Goal: Task Accomplishment & Management: Use online tool/utility

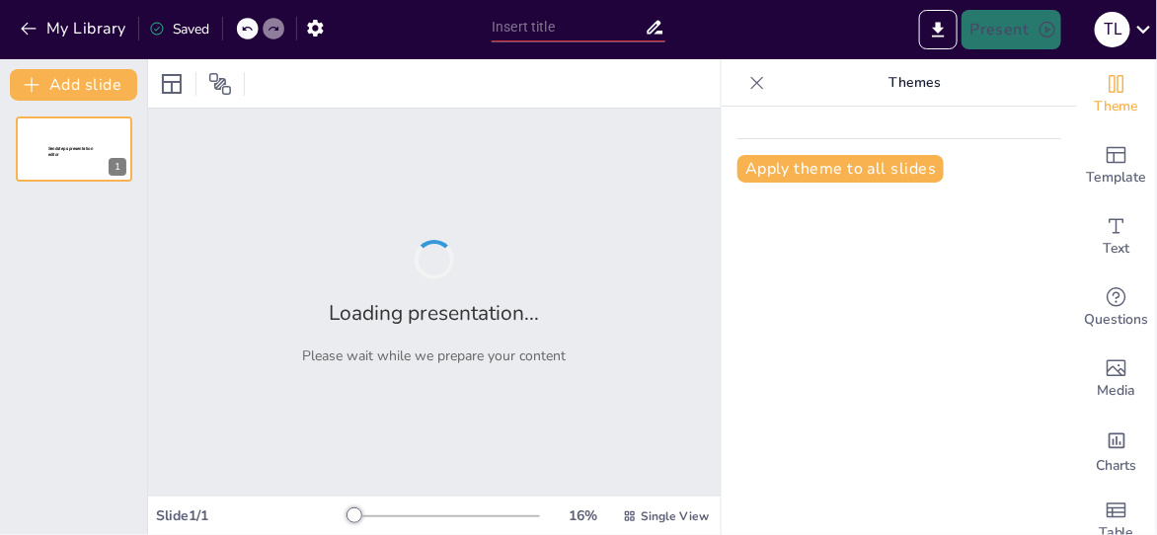
type input "Relación entre Capital y Salario: Un Estudio del Artículo 123 en la Legislación…"
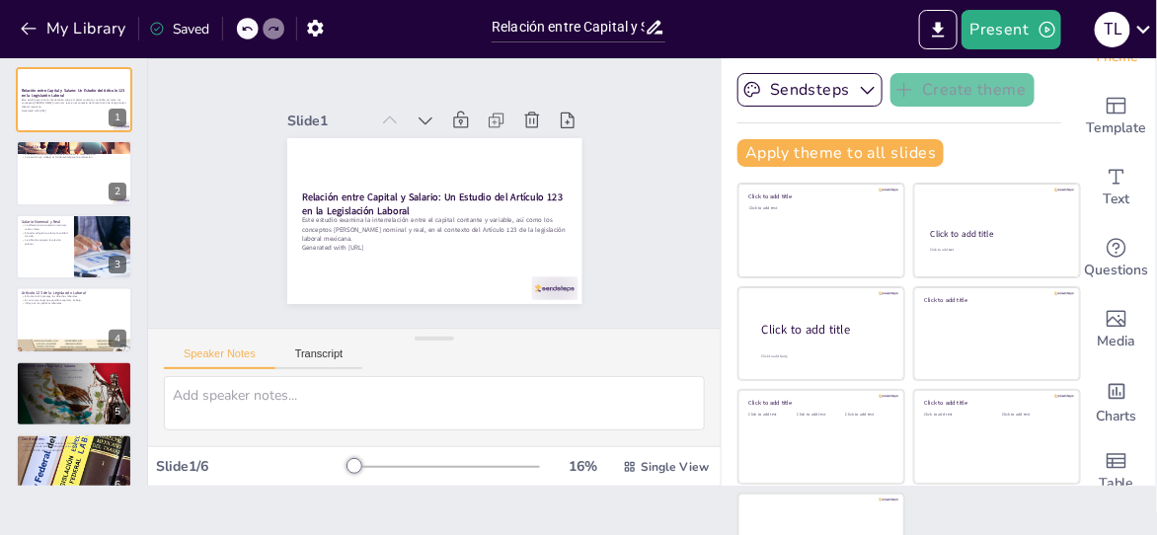
scroll to position [53, 0]
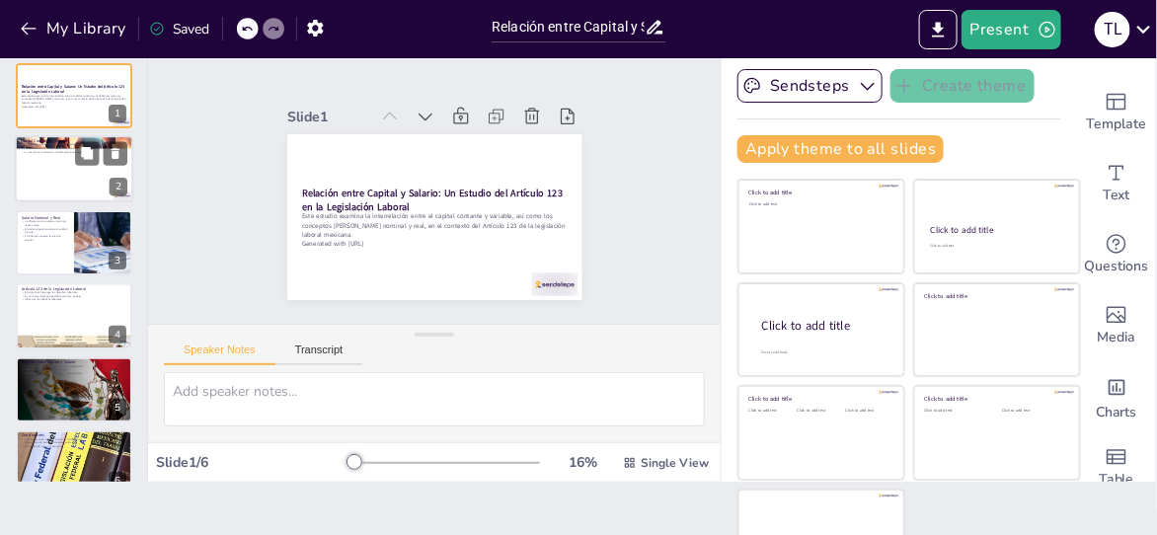
click at [74, 177] on div at bounding box center [74, 169] width 118 height 67
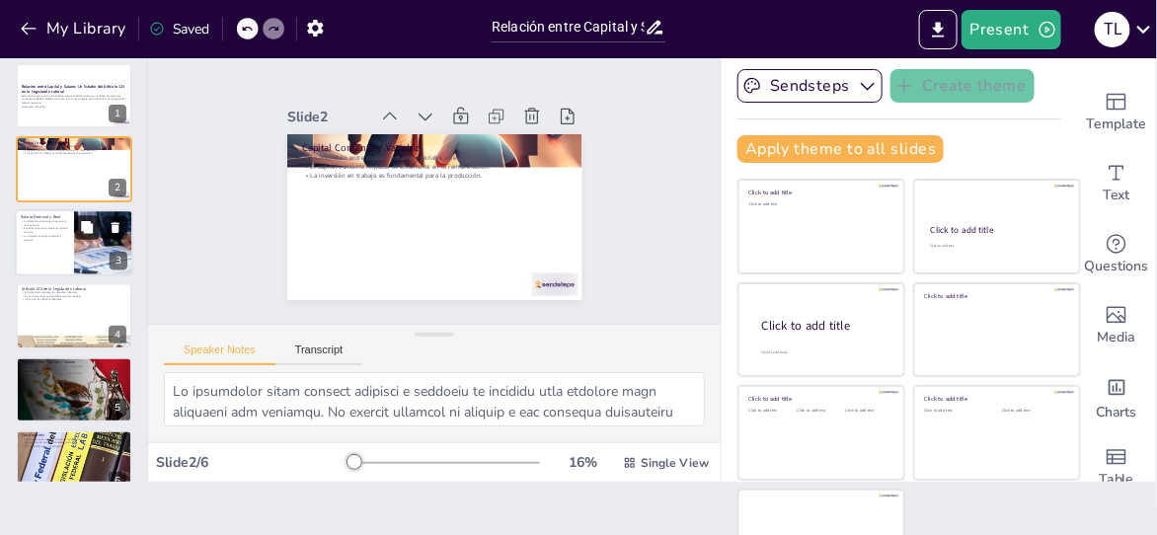
click at [82, 235] on button at bounding box center [87, 227] width 24 height 24
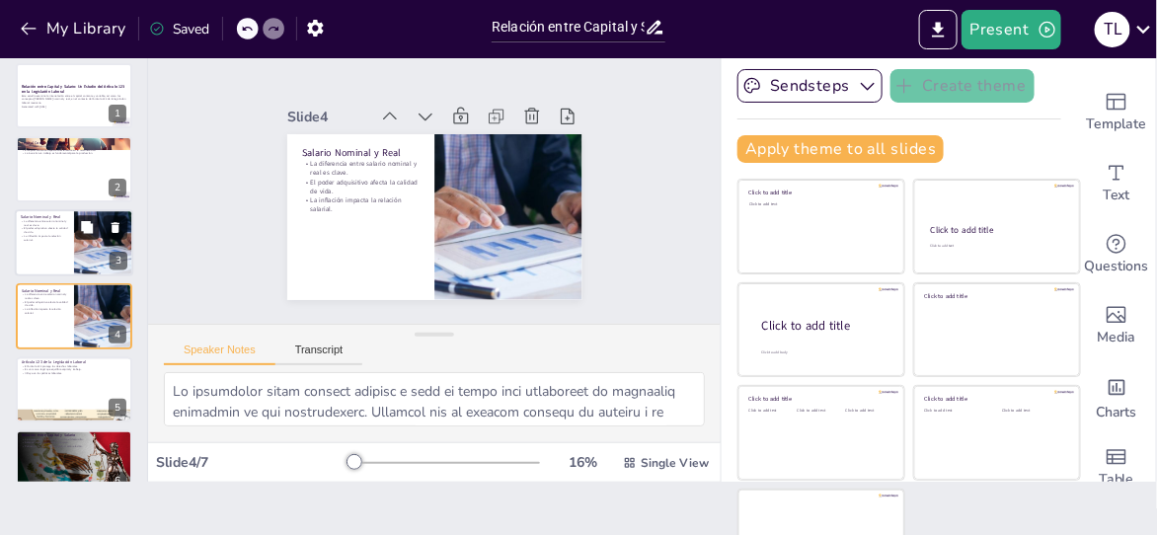
scroll to position [51, 0]
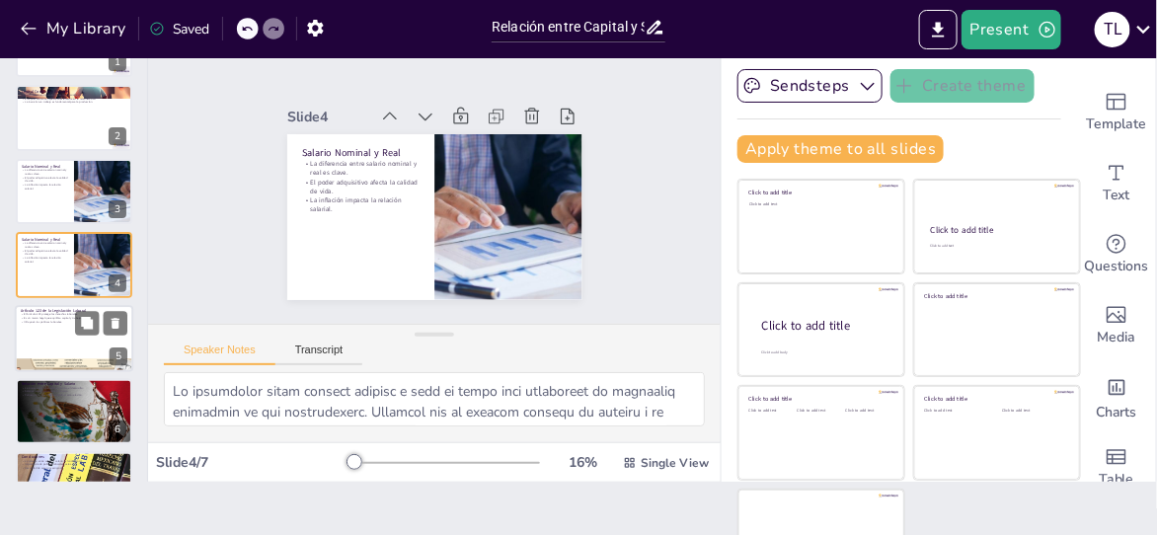
click at [58, 317] on p "Es un marco legal que equilibra capital y trabajo." at bounding box center [74, 318] width 107 height 4
type textarea "El Artículo 123 protege los derechos laborales fundamentales, lo que es crucial…"
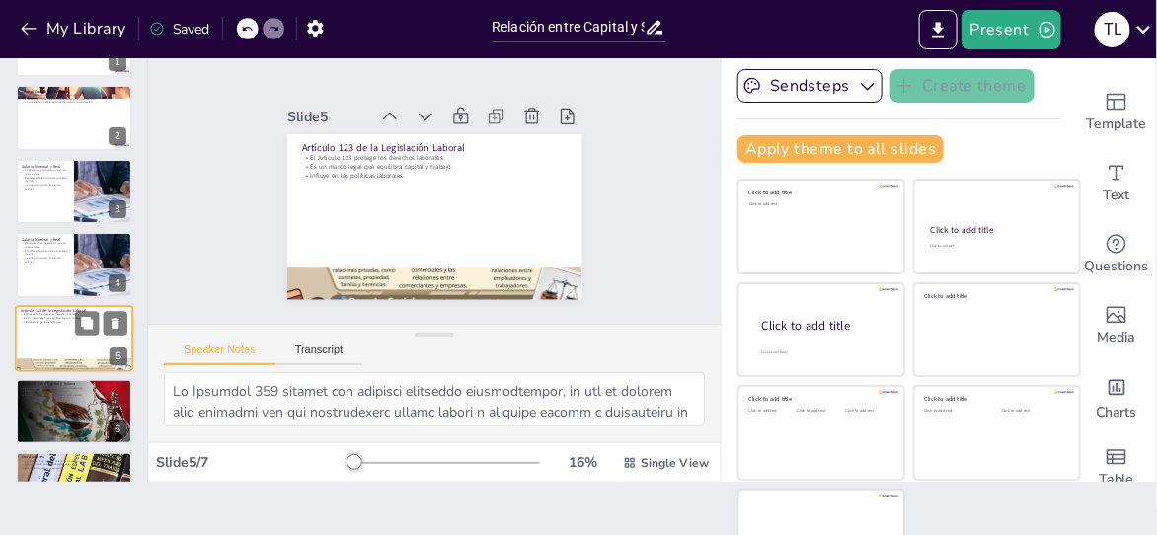
scroll to position [103, 0]
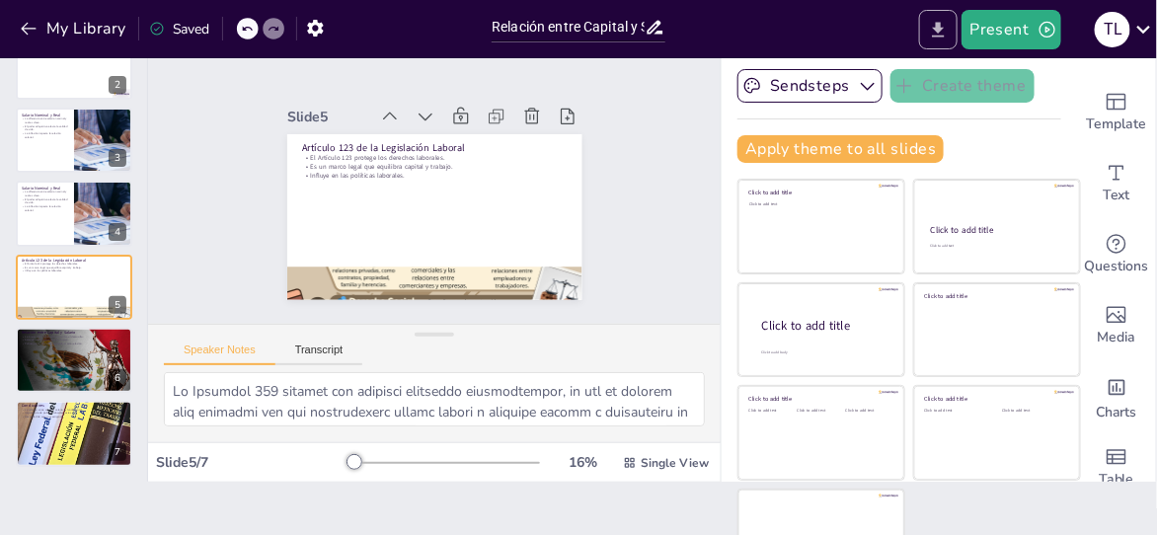
click at [947, 39] on button "Export to PowerPoint" at bounding box center [938, 29] width 39 height 39
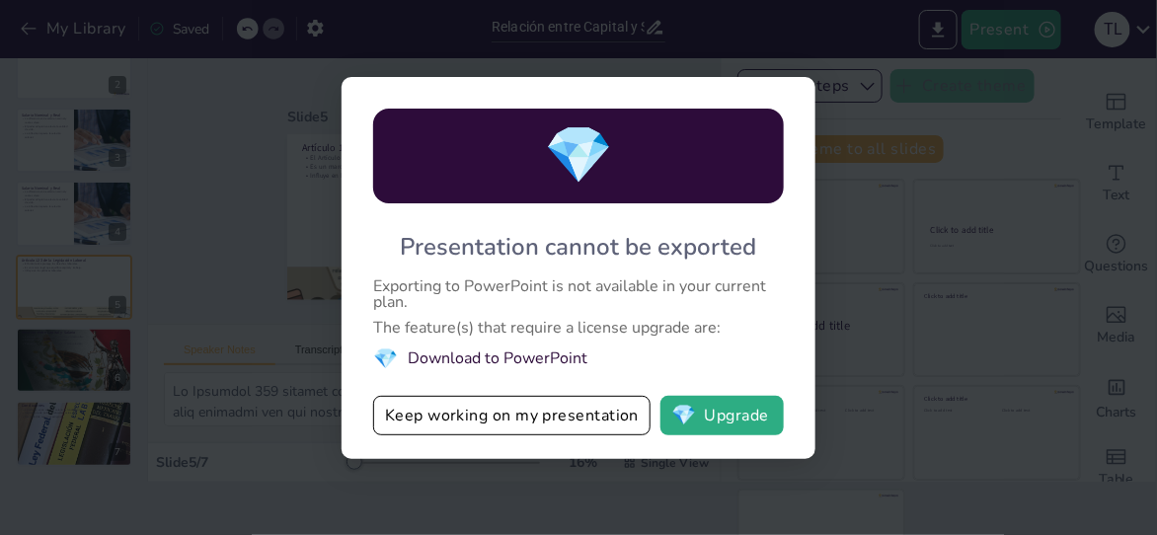
click at [1003, 173] on div "💎 Presentation cannot be exported Exporting to PowerPoint is not available in y…" at bounding box center [578, 267] width 1157 height 535
click at [993, 192] on div "💎 Presentation cannot be exported Exporting to PowerPoint is not available in y…" at bounding box center [578, 267] width 1157 height 535
click at [836, 91] on div "💎 Presentation cannot be exported Exporting to PowerPoint is not available in y…" at bounding box center [578, 267] width 1157 height 535
click at [1148, 20] on div "💎 Presentation cannot be exported Exporting to PowerPoint is not available in y…" at bounding box center [578, 267] width 1157 height 535
click at [587, 417] on button "Keep working on my presentation" at bounding box center [511, 415] width 277 height 39
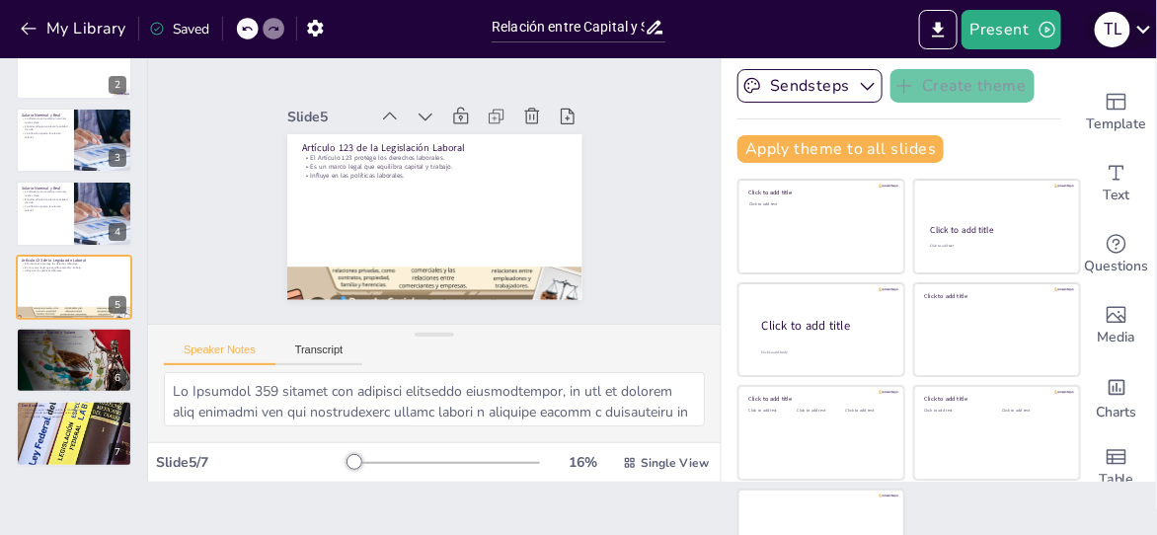
click at [1148, 32] on icon at bounding box center [1144, 29] width 27 height 27
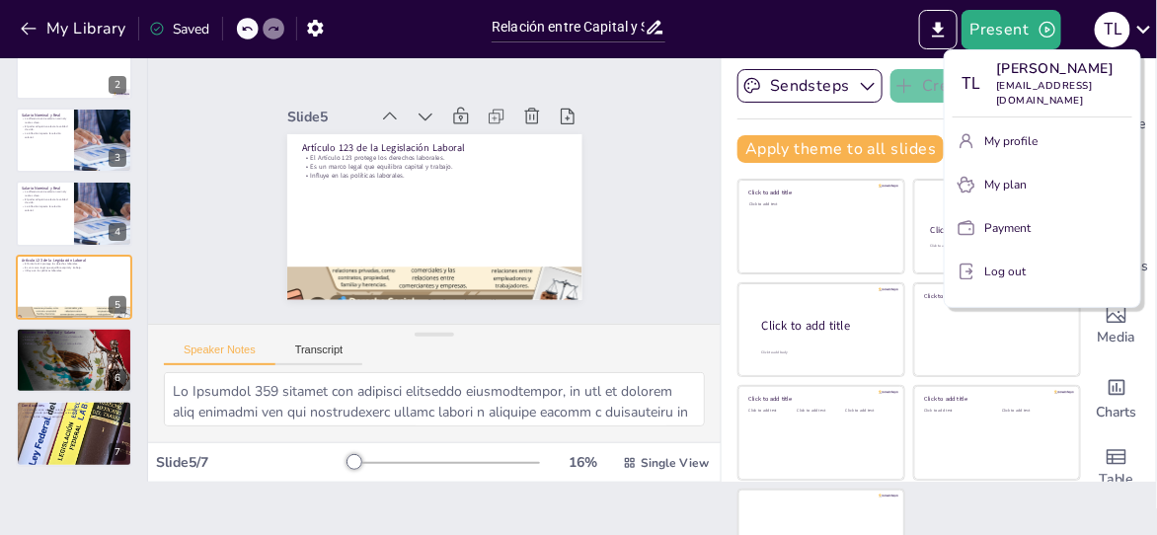
click at [1138, 28] on div at bounding box center [578, 267] width 1157 height 535
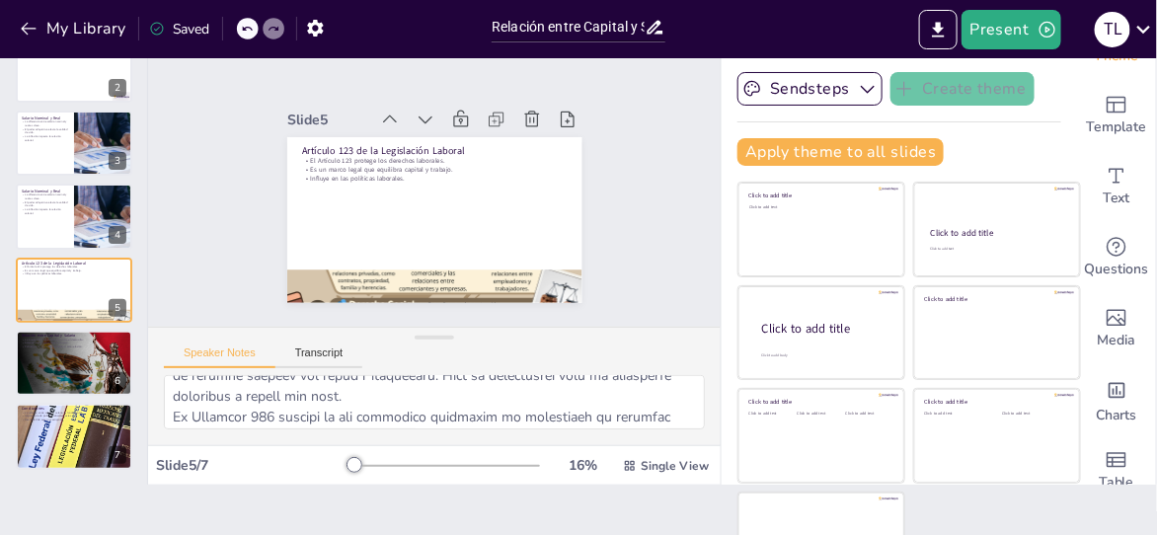
scroll to position [273, 0]
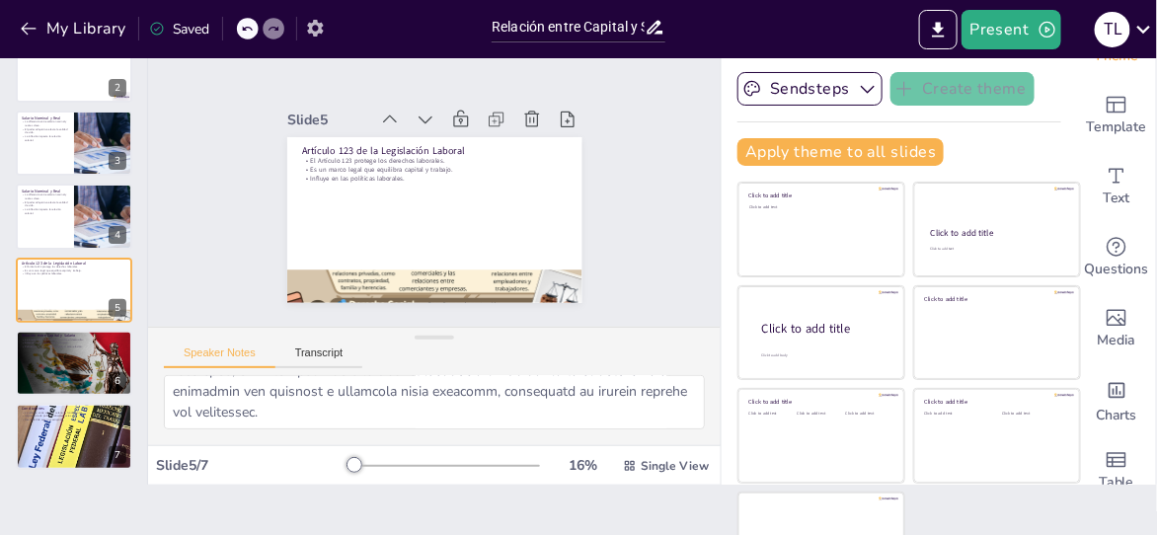
click at [317, 31] on icon "button" at bounding box center [315, 28] width 16 height 17
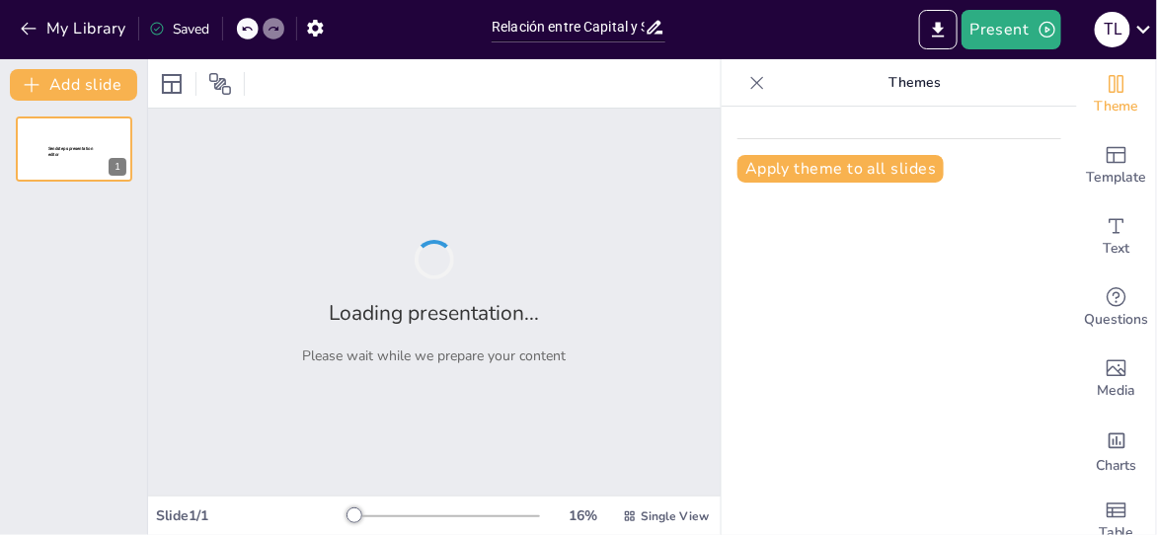
type input "Relación entre Capital y Salario: Un Estudio del Artículo 123 en la Legislación…"
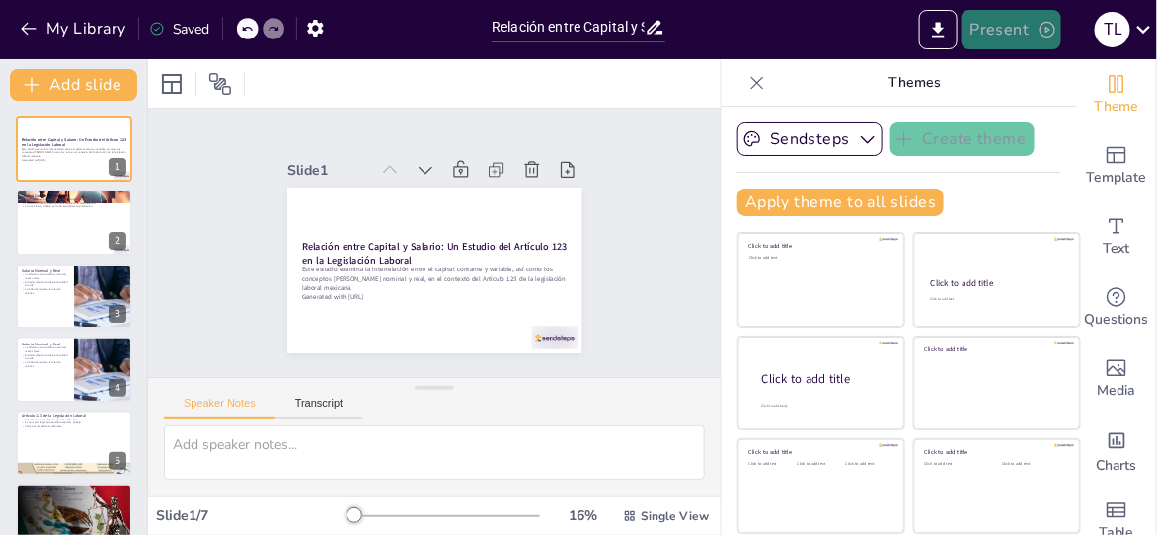
click at [1024, 20] on button "Present" at bounding box center [1011, 29] width 99 height 39
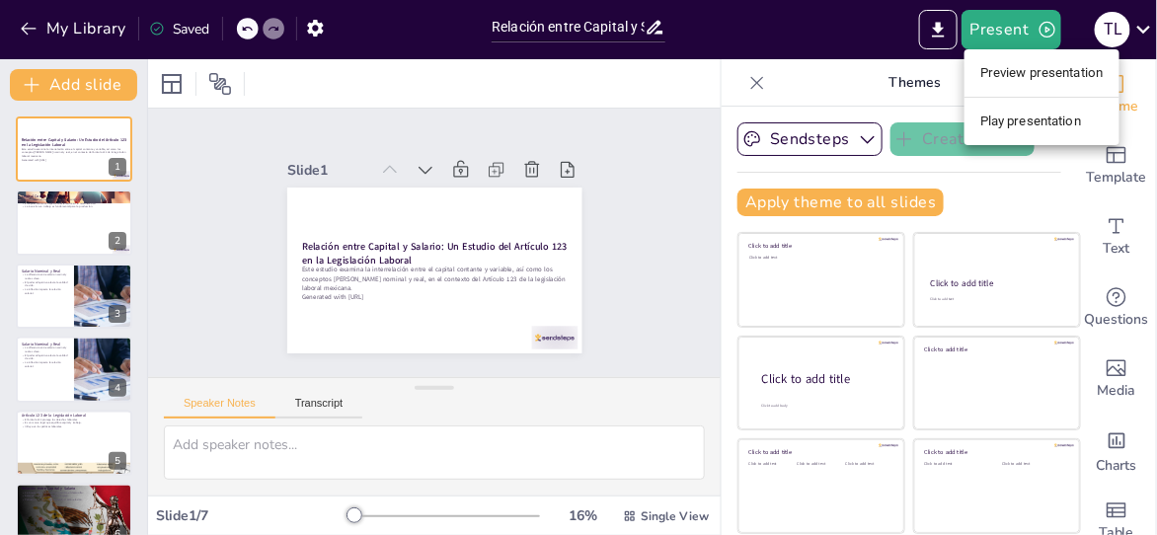
click at [1054, 61] on li "Preview presentation" at bounding box center [1042, 73] width 155 height 32
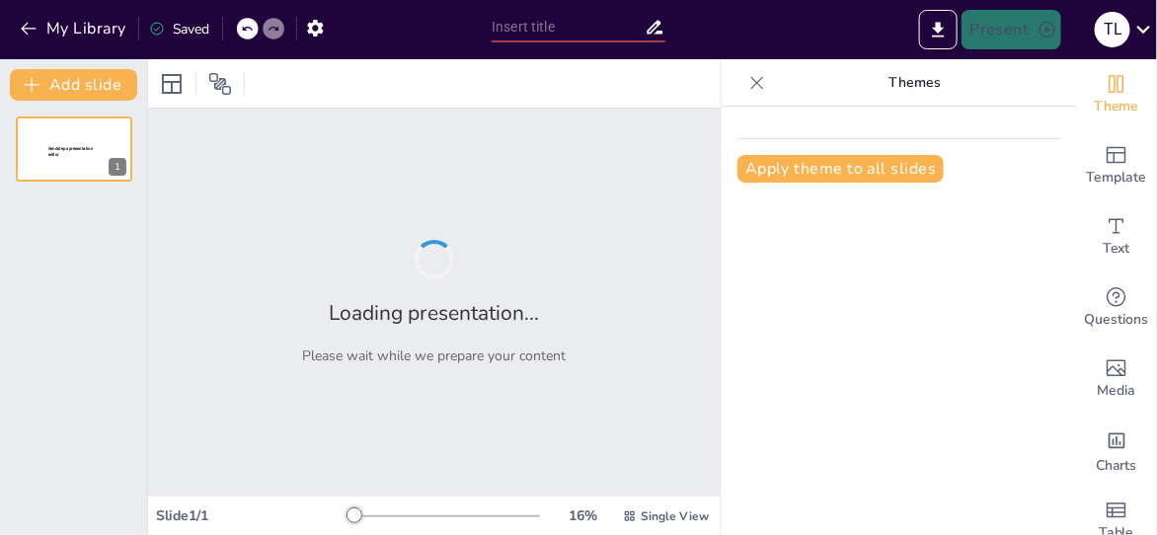
type input "Relación entre Capital y Salario: Un Estudio del Artículo 123 en la Legislación…"
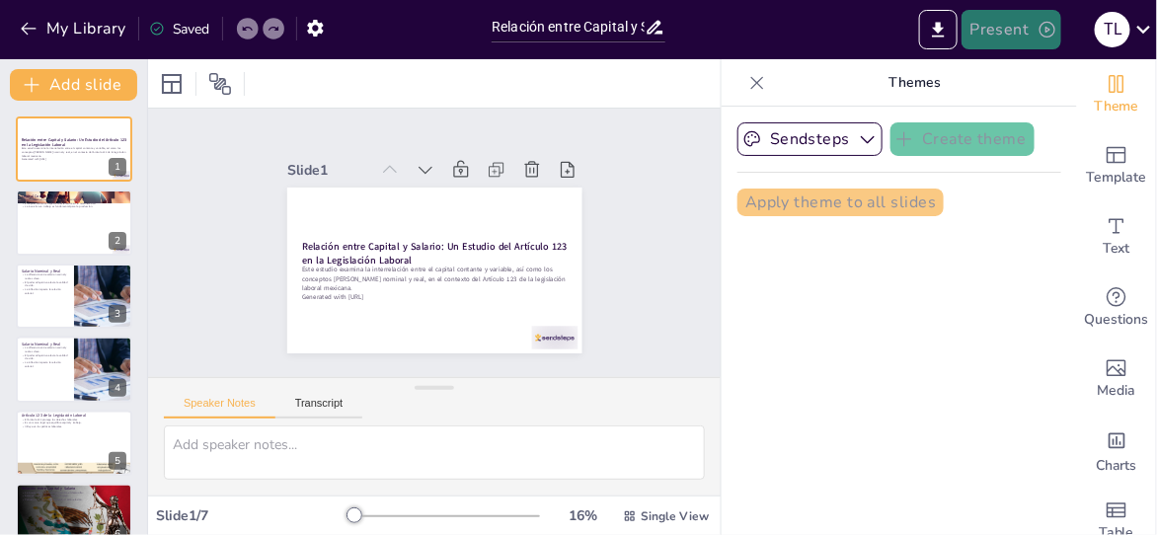
click at [1033, 27] on button "Present" at bounding box center [1011, 29] width 99 height 39
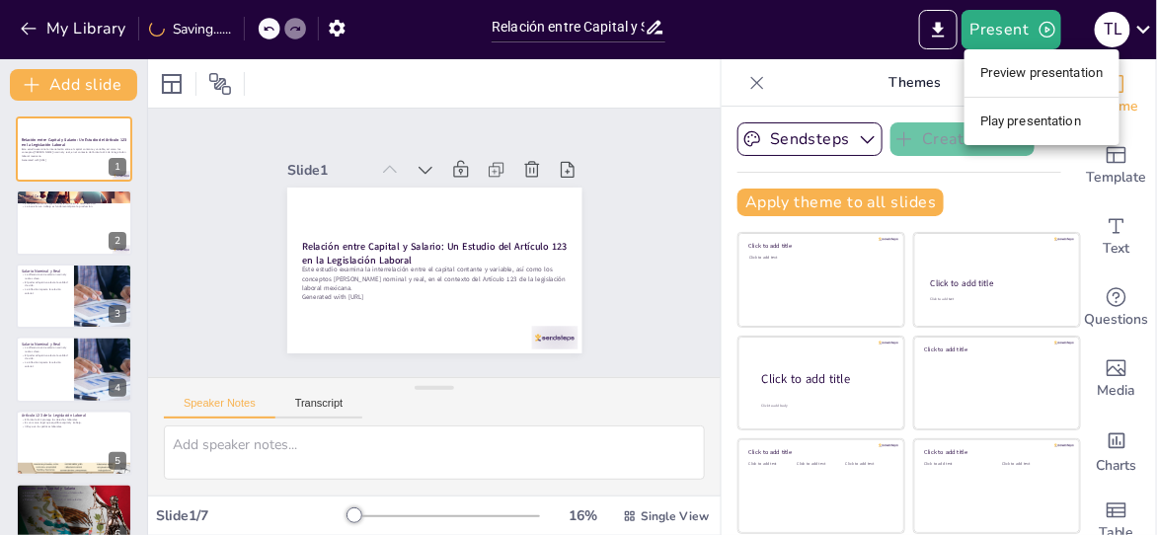
click at [1074, 80] on li "Preview presentation" at bounding box center [1042, 73] width 155 height 32
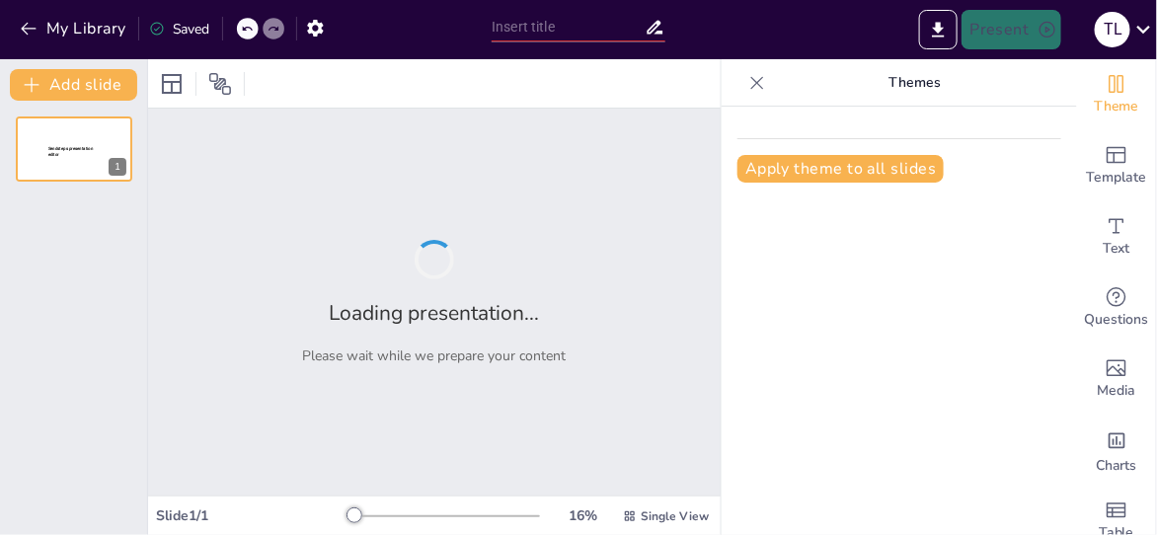
type input "Relación entre Capital y Salario: Un Estudio del Artículo 123 en la Legislación…"
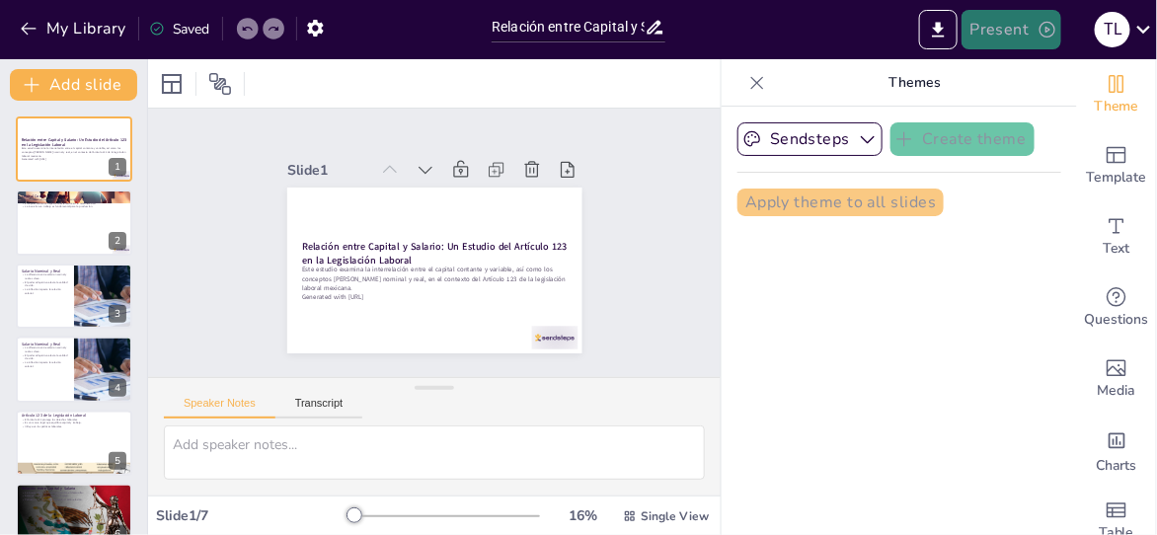
click at [1031, 39] on button "Present" at bounding box center [1011, 29] width 99 height 39
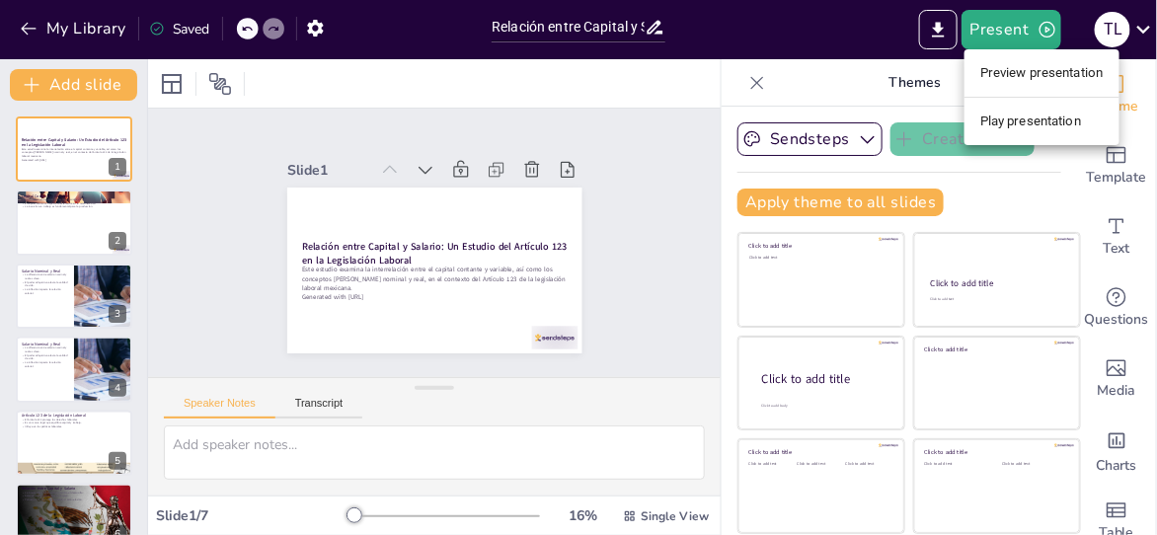
click at [1050, 118] on li "Play presentation" at bounding box center [1042, 122] width 155 height 32
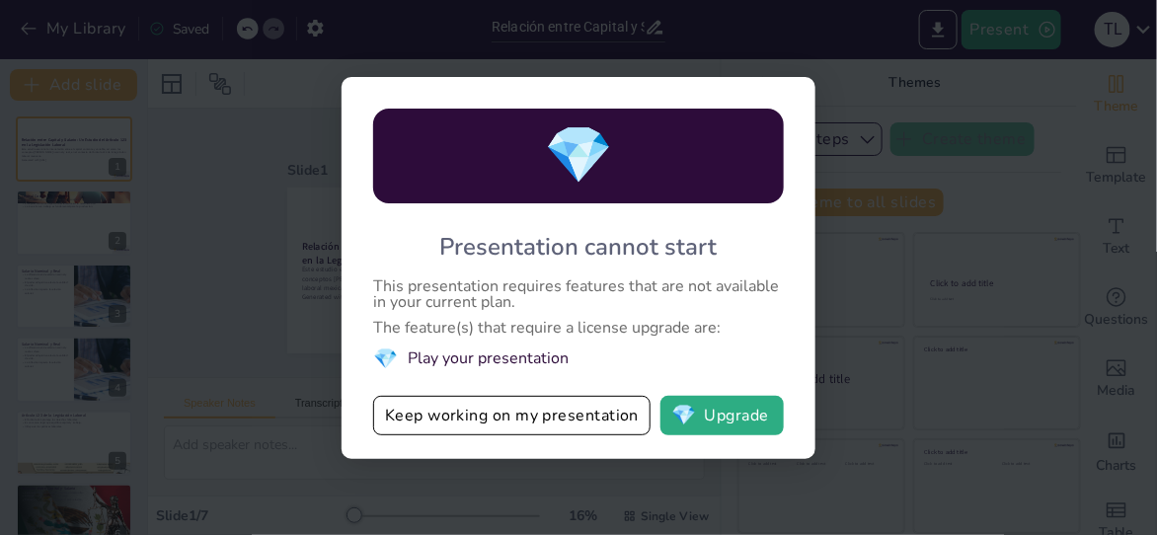
click at [1033, 333] on div "💎 Presentation cannot start This presentation requires features that are not av…" at bounding box center [578, 267] width 1157 height 535
click at [1040, 308] on div "💎 Presentation cannot start This presentation requires features that are not av…" at bounding box center [578, 267] width 1157 height 535
click at [597, 413] on button "Keep working on my presentation" at bounding box center [511, 415] width 277 height 39
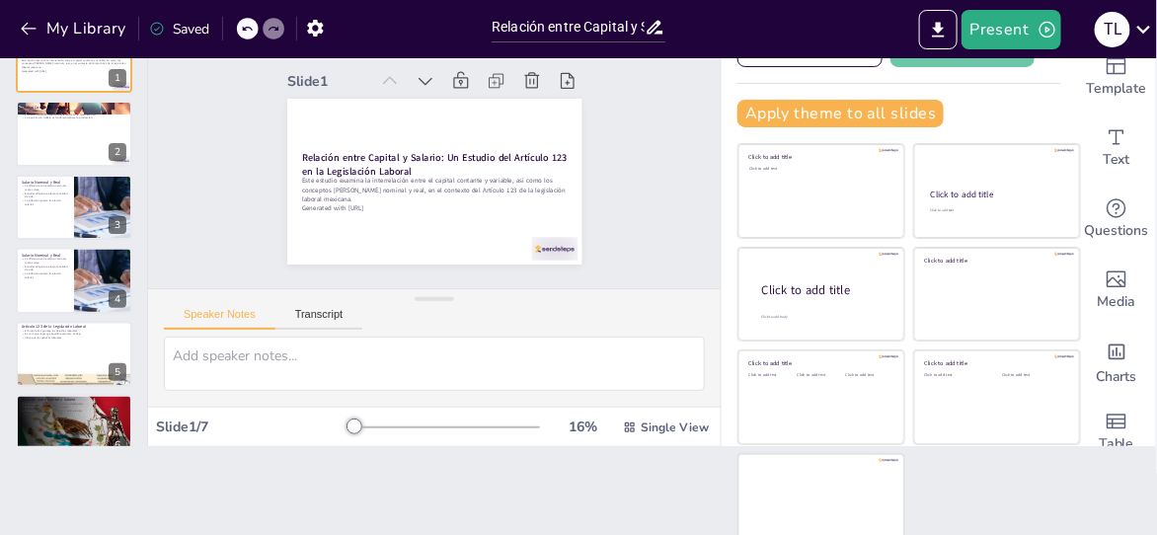
scroll to position [21, 0]
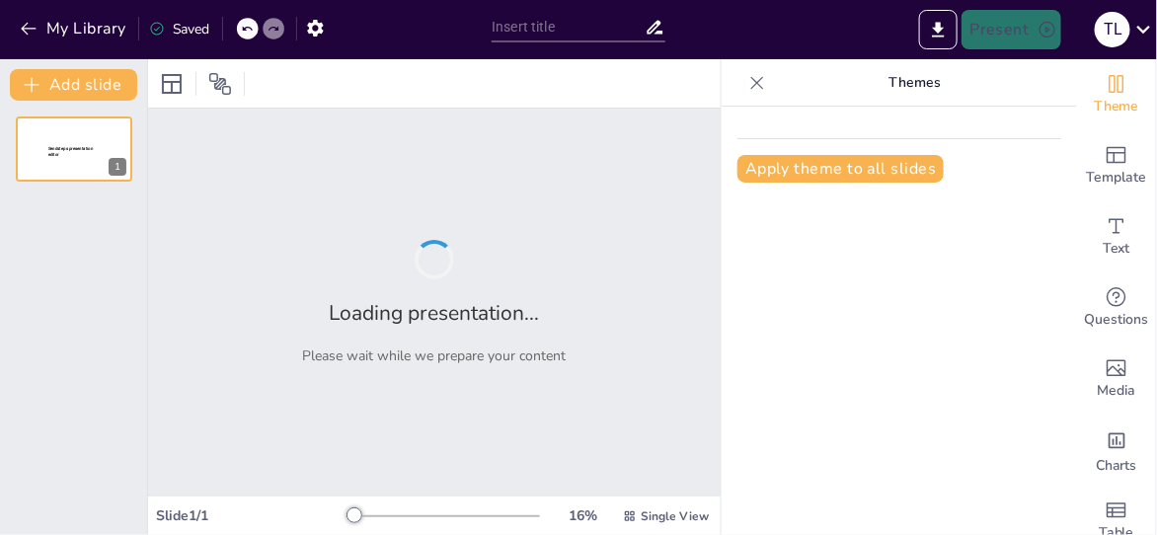
type input "Relación entre Capital y Salario: Un Estudio del Artículo 123 en la Legislación…"
